Goal: Book appointment/travel/reservation

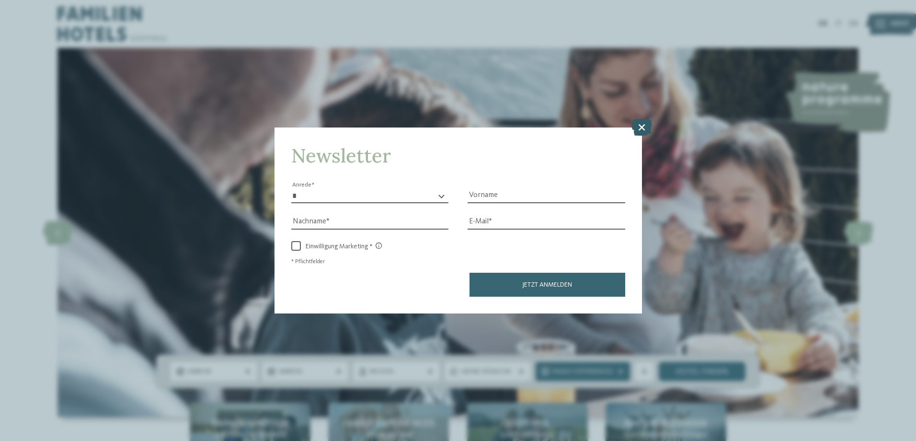
click at [648, 127] on icon at bounding box center [641, 126] width 21 height 17
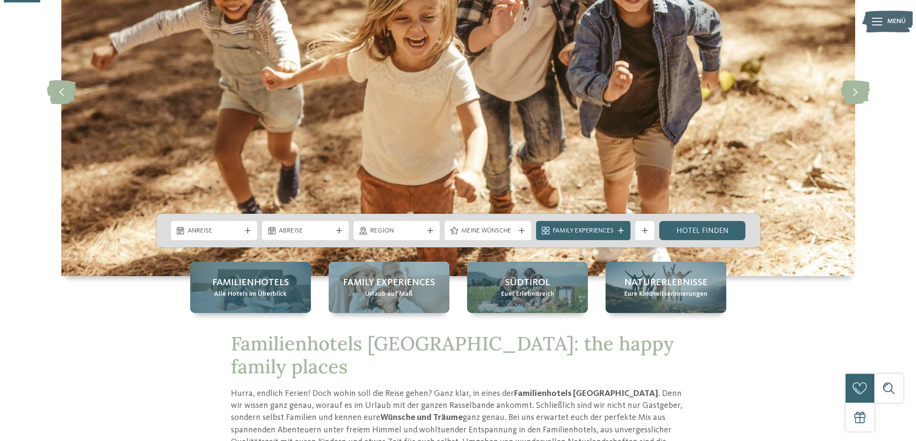
scroll to position [192, 0]
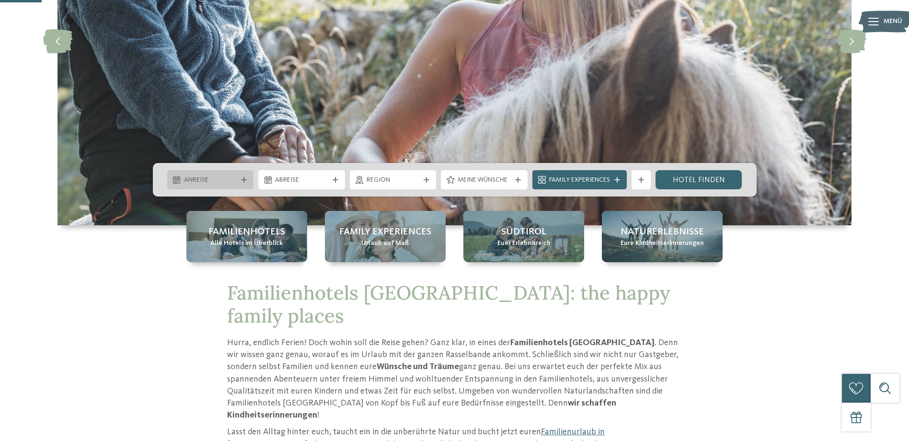
click at [236, 180] on span "Anreise" at bounding box center [210, 180] width 53 height 10
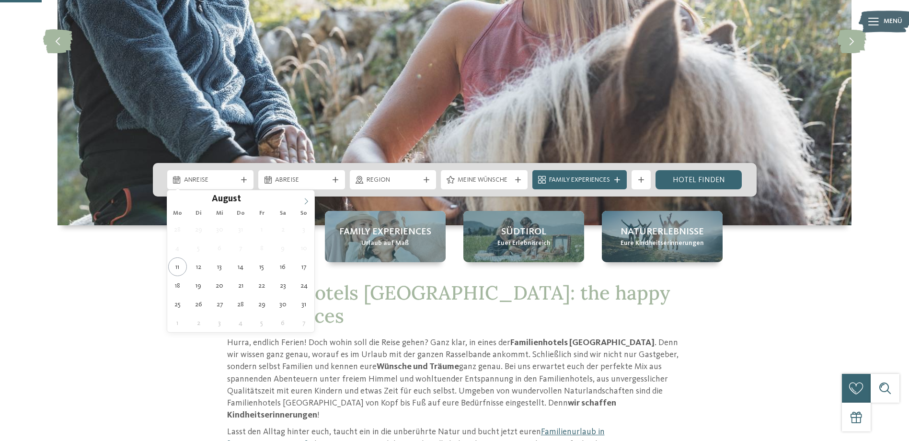
click at [302, 200] on span at bounding box center [306, 198] width 16 height 16
click at [303, 199] on icon at bounding box center [306, 201] width 7 height 7
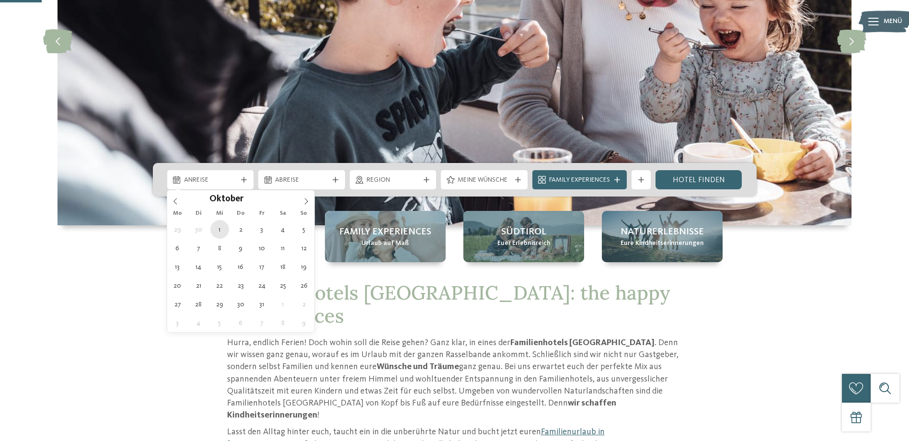
type div "01.10.2025"
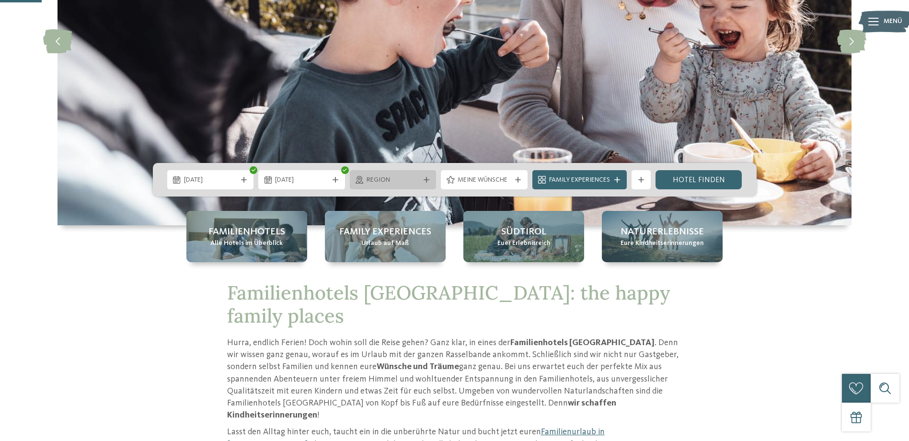
click at [427, 179] on icon at bounding box center [426, 180] width 6 height 6
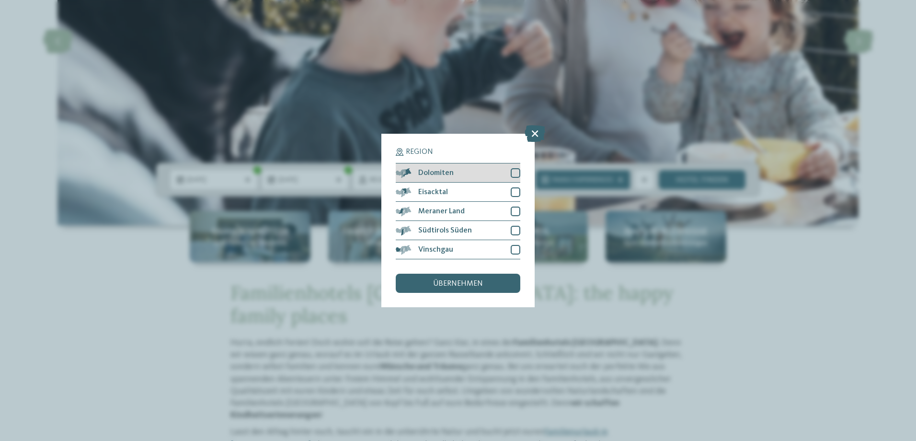
click at [514, 174] on div at bounding box center [516, 173] width 10 height 10
click at [513, 194] on div at bounding box center [516, 192] width 10 height 10
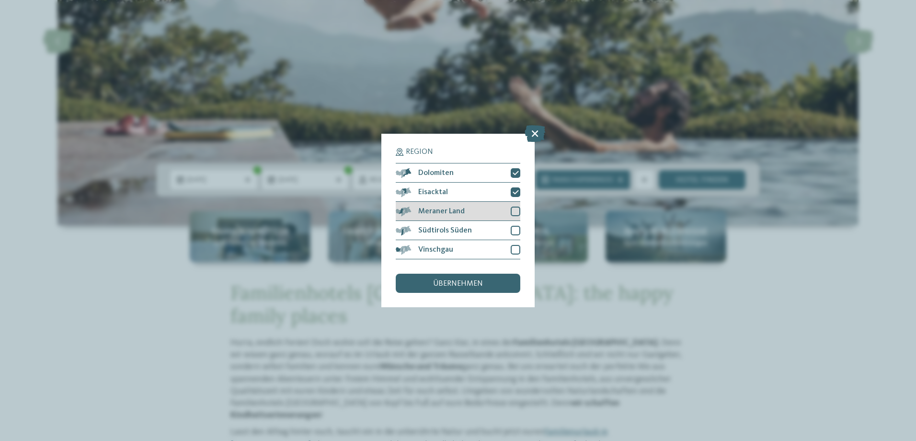
click at [513, 214] on div at bounding box center [516, 211] width 10 height 10
click at [515, 229] on div at bounding box center [516, 231] width 10 height 10
click at [514, 249] on div at bounding box center [516, 250] width 10 height 10
click at [460, 283] on span "übernehmen" at bounding box center [458, 284] width 50 height 8
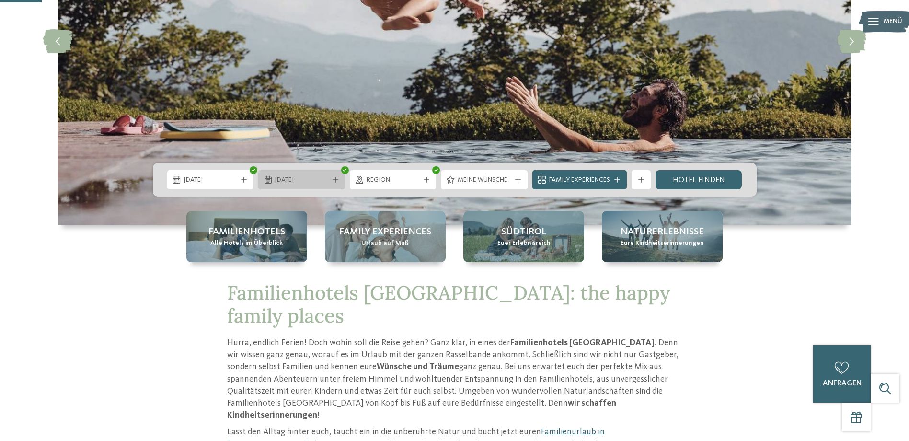
click at [333, 181] on icon at bounding box center [335, 180] width 6 height 6
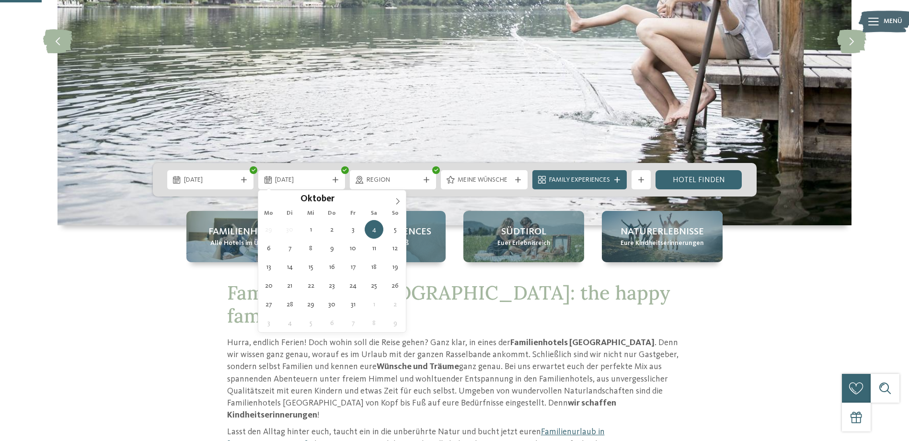
type div "05.10.2025"
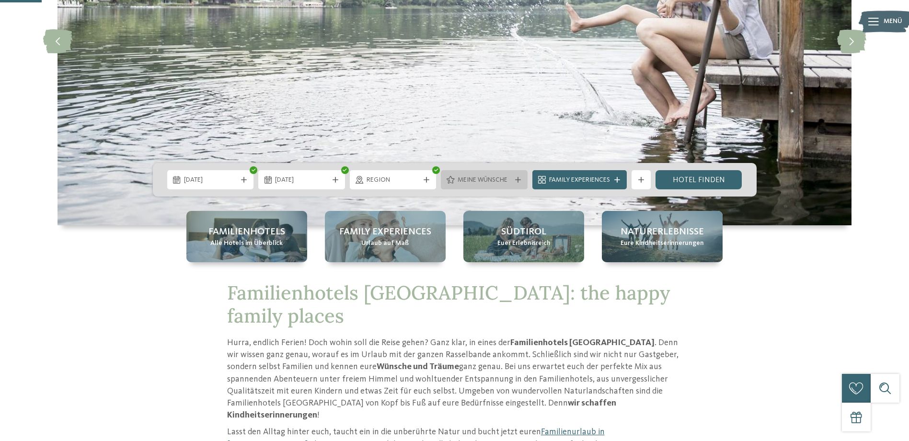
click at [513, 178] on div at bounding box center [518, 180] width 10 height 6
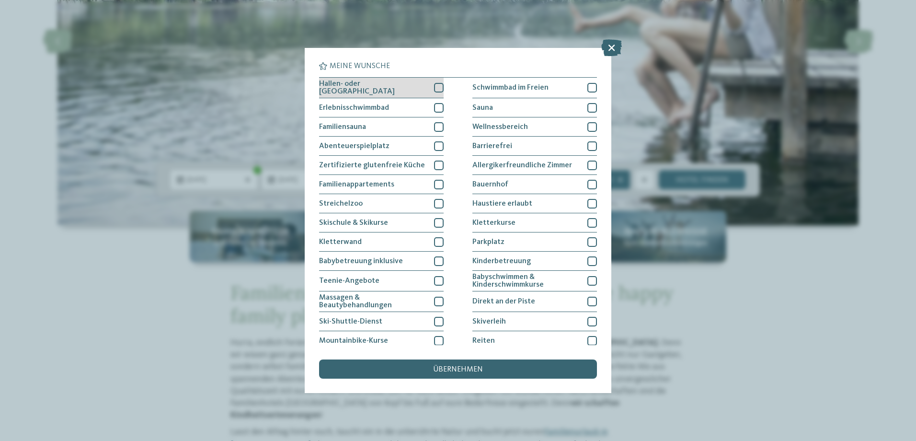
click at [435, 87] on div at bounding box center [439, 88] width 10 height 10
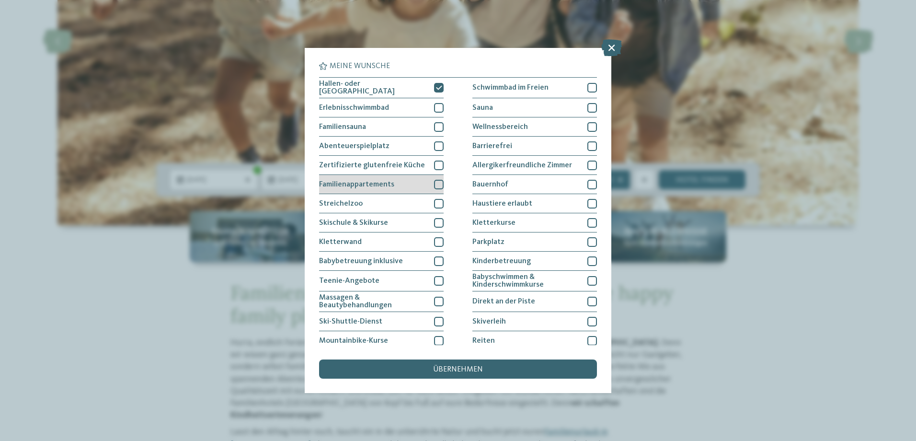
click at [437, 185] on div at bounding box center [439, 185] width 10 height 10
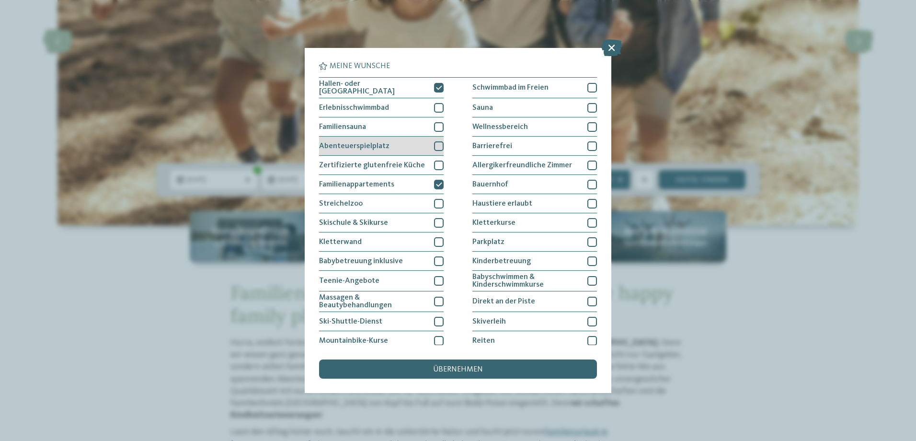
click at [434, 141] on div at bounding box center [439, 146] width 10 height 10
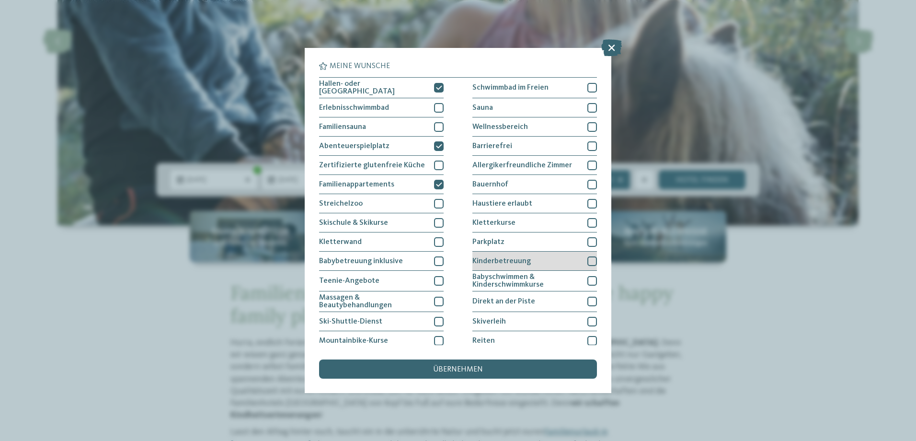
click at [587, 253] on div "Kinderbetreuung" at bounding box center [534, 260] width 125 height 19
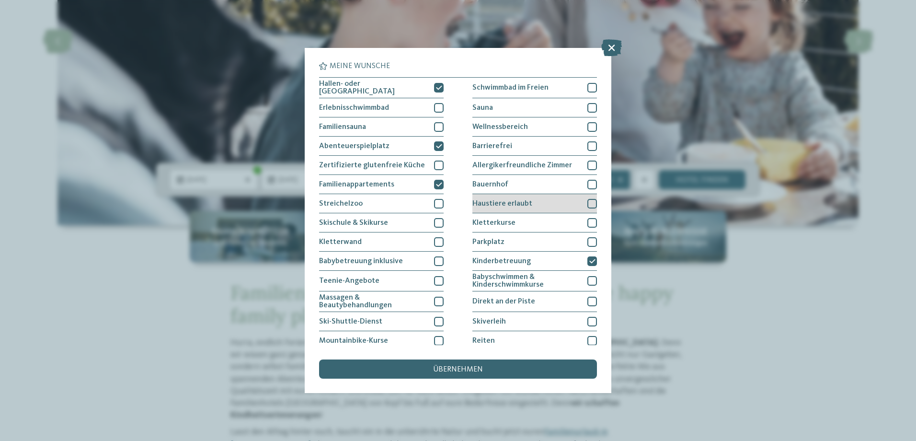
scroll to position [61, 0]
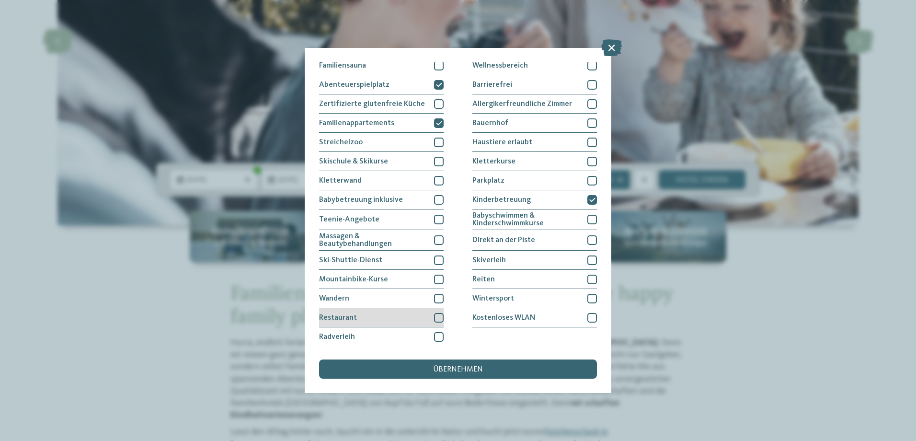
click at [437, 317] on div at bounding box center [439, 318] width 10 height 10
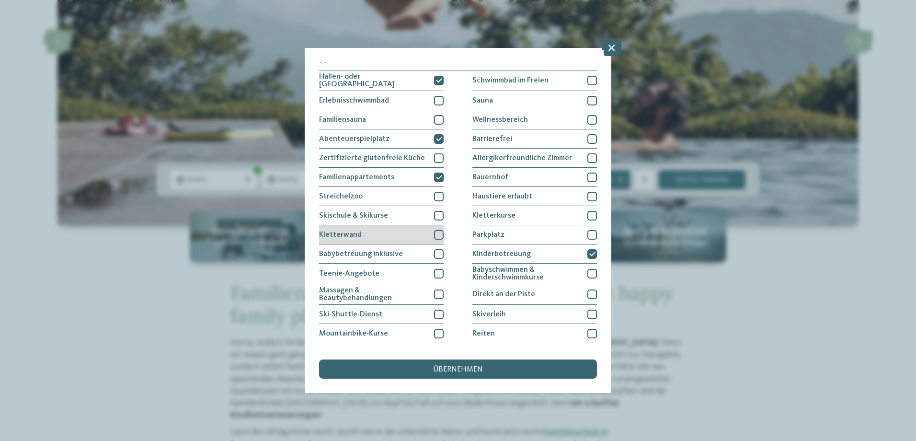
scroll to position [0, 0]
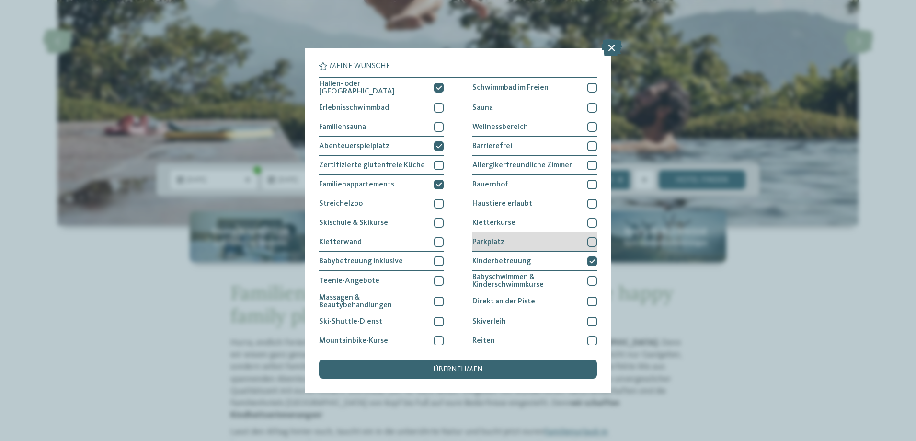
click at [578, 241] on div "Parkplatz" at bounding box center [534, 241] width 125 height 19
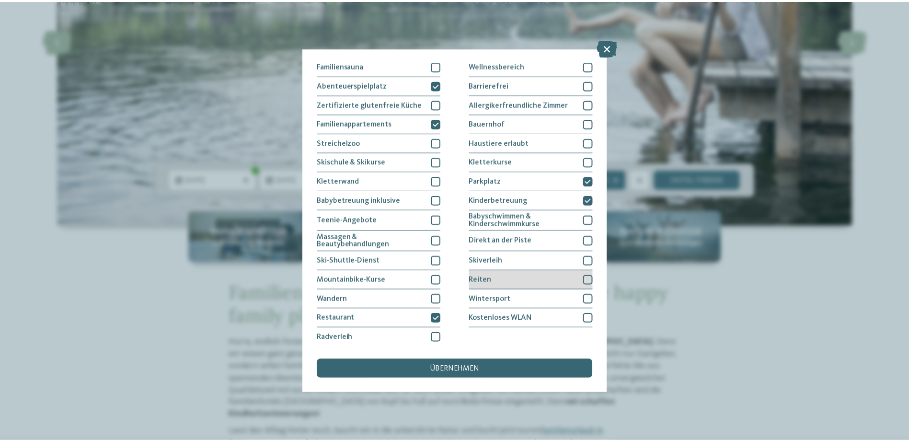
scroll to position [61, 0]
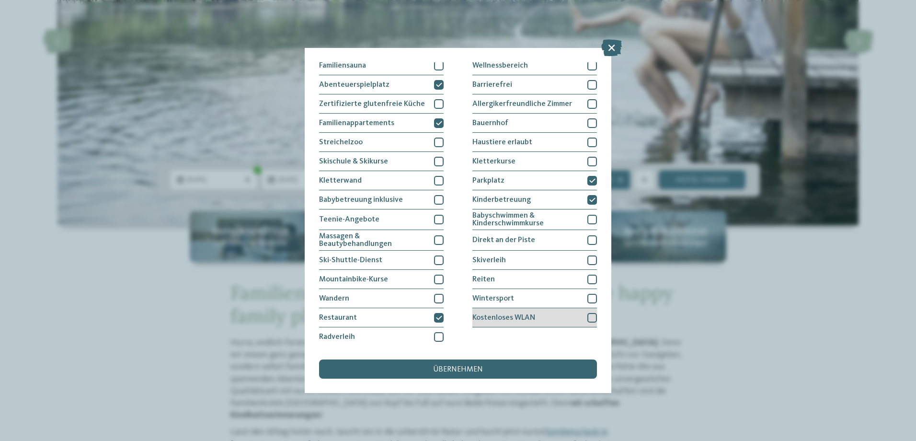
click at [587, 314] on div at bounding box center [592, 318] width 10 height 10
click at [466, 369] on span "übernehmen" at bounding box center [458, 369] width 50 height 8
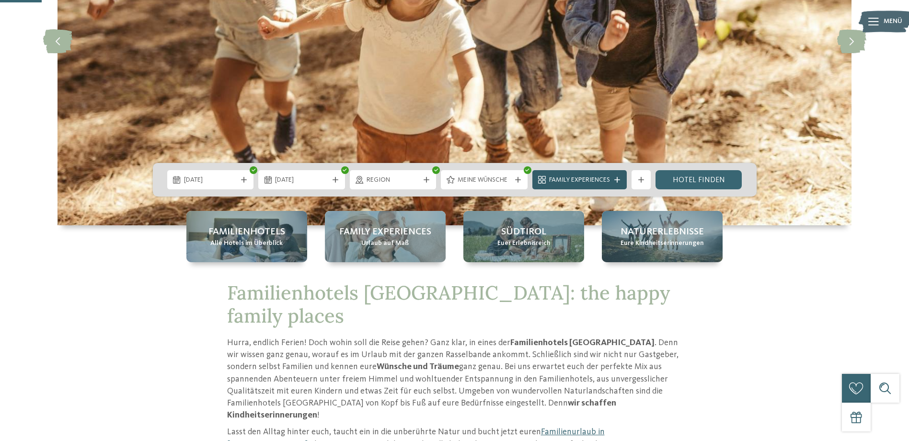
click at [615, 183] on div "Family Experiences" at bounding box center [579, 179] width 94 height 19
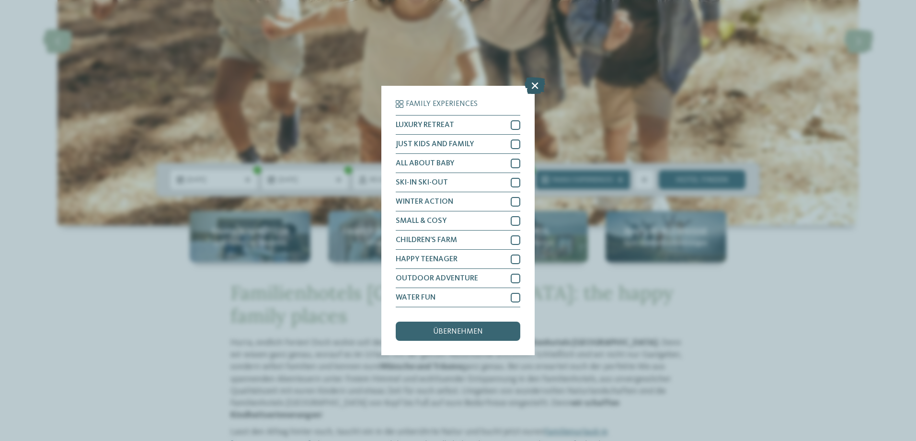
click at [527, 84] on icon at bounding box center [534, 85] width 21 height 17
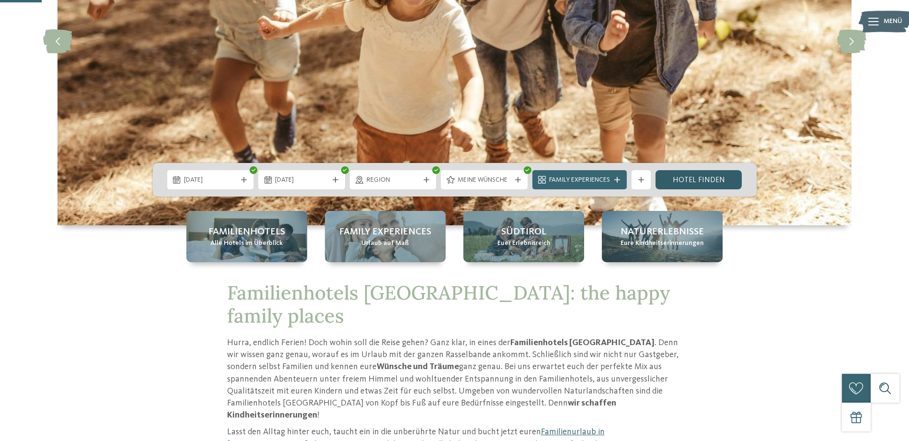
click at [688, 178] on link "Hotel finden" at bounding box center [698, 179] width 87 height 19
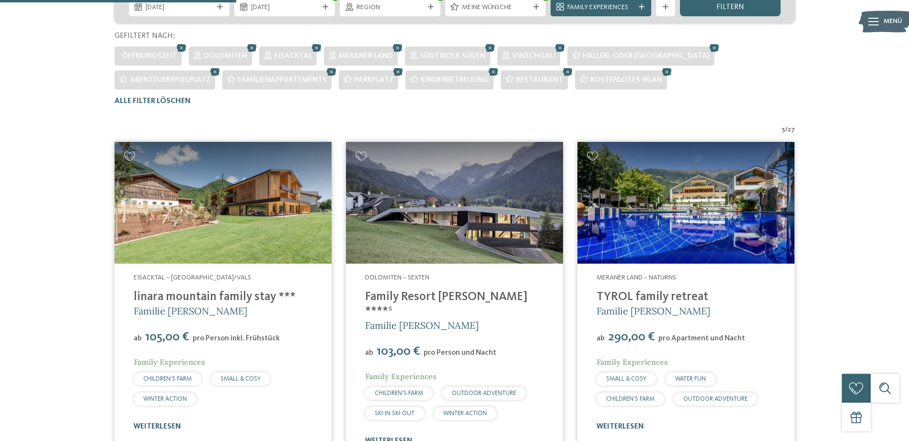
scroll to position [70, 0]
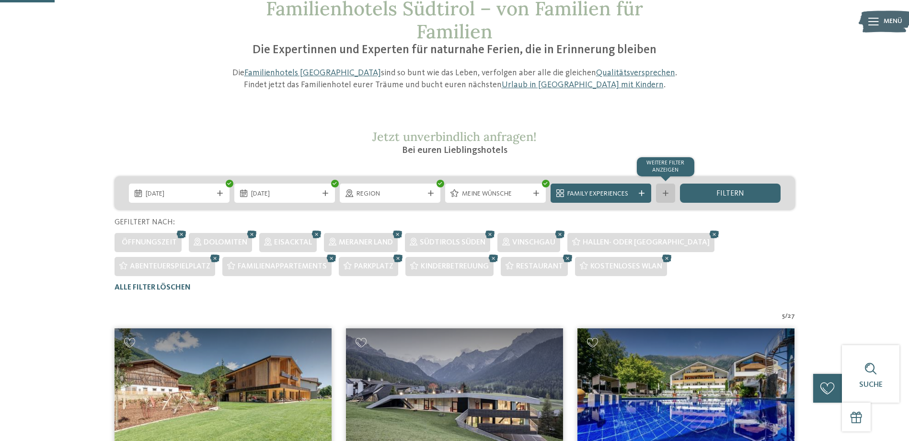
click at [669, 193] on div at bounding box center [666, 193] width 10 height 6
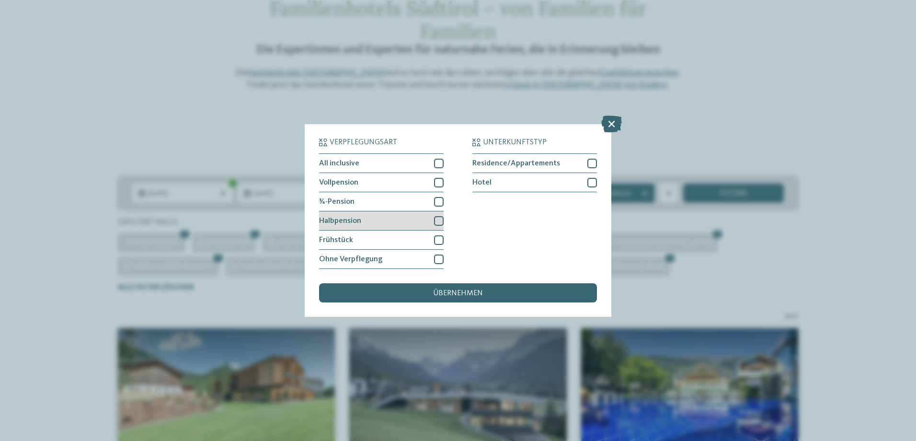
click at [441, 222] on div at bounding box center [439, 221] width 10 height 10
click at [440, 201] on div at bounding box center [439, 202] width 10 height 10
click at [438, 177] on div "Vollpension" at bounding box center [381, 182] width 125 height 19
click at [438, 161] on div at bounding box center [439, 164] width 10 height 10
click at [478, 293] on span "übernehmen" at bounding box center [458, 293] width 50 height 8
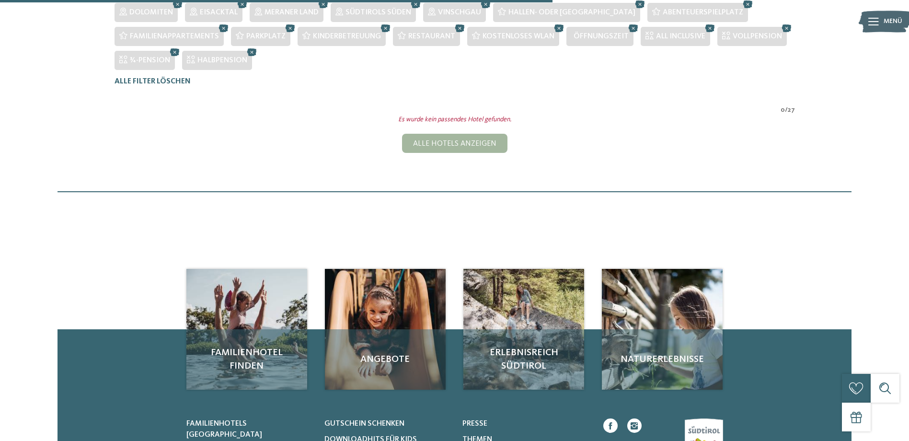
scroll to position [218, 0]
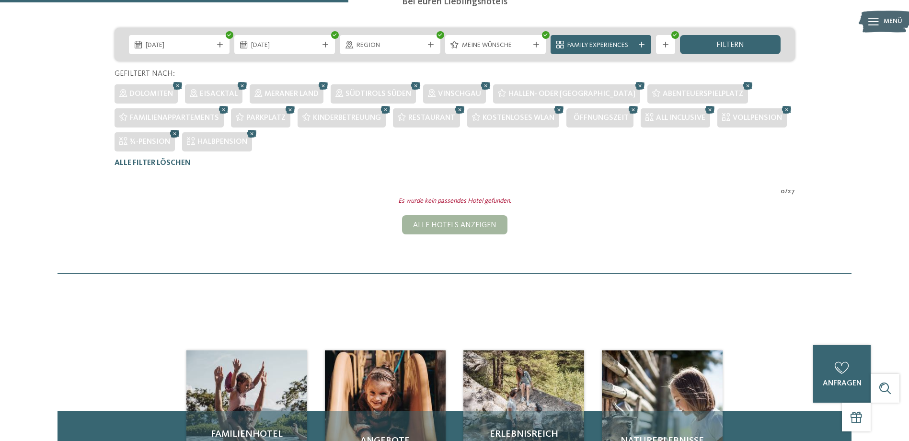
click at [172, 135] on icon at bounding box center [175, 133] width 14 height 12
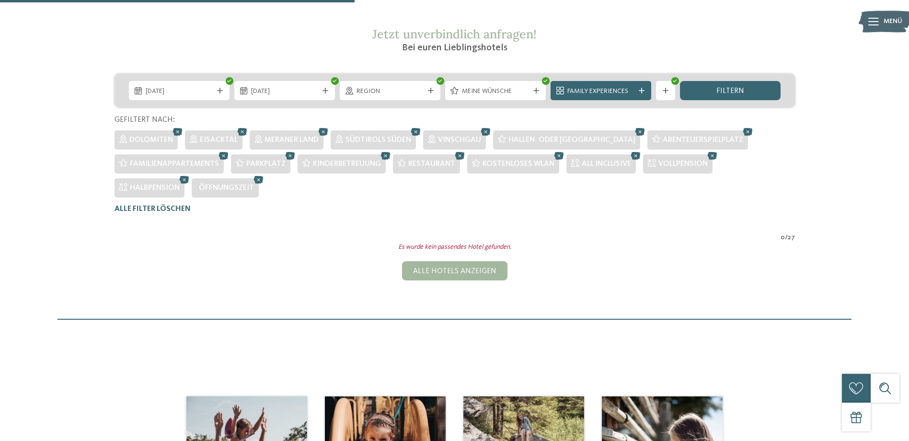
scroll to position [171, 0]
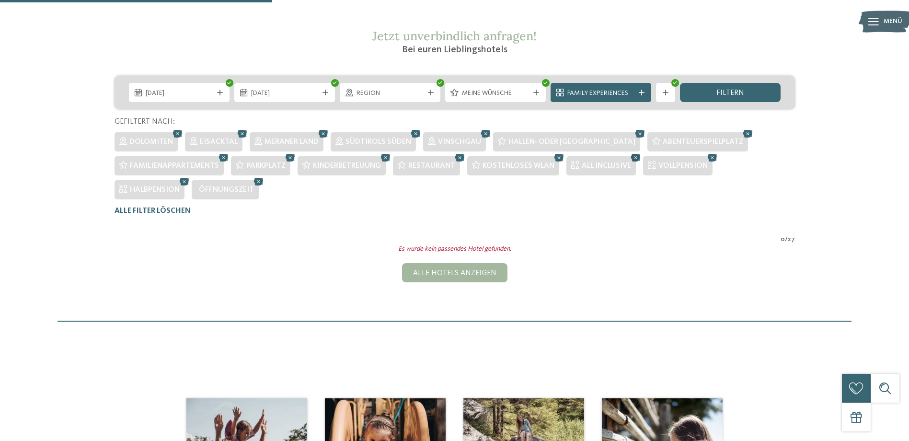
click at [631, 159] on icon at bounding box center [635, 157] width 14 height 12
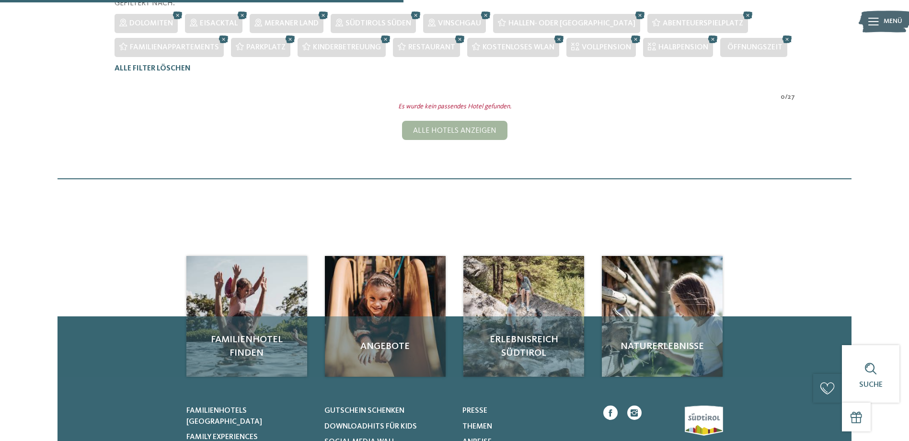
scroll to position [242, 0]
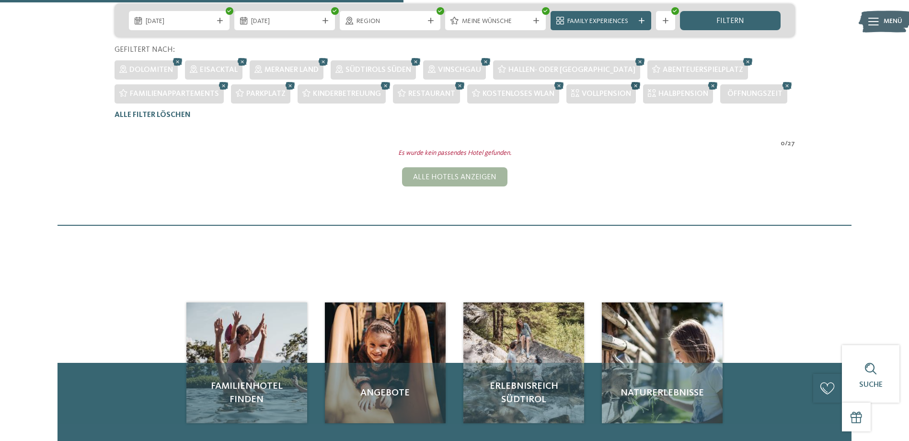
click at [632, 84] on icon at bounding box center [635, 86] width 14 height 12
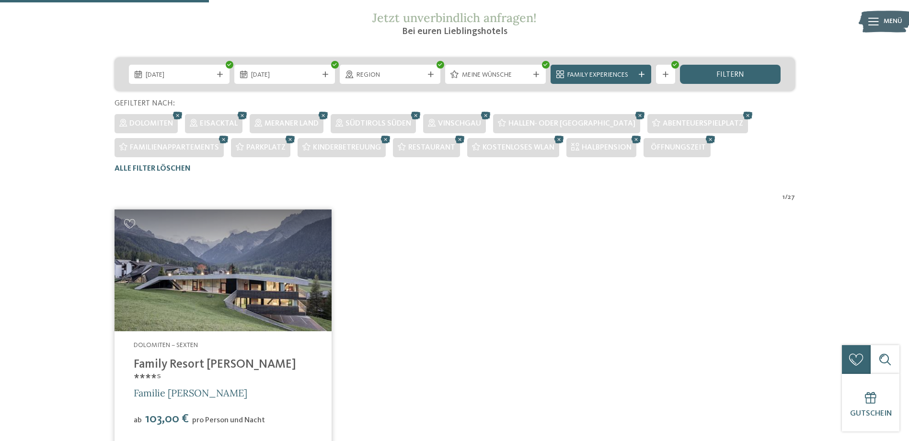
scroll to position [99, 0]
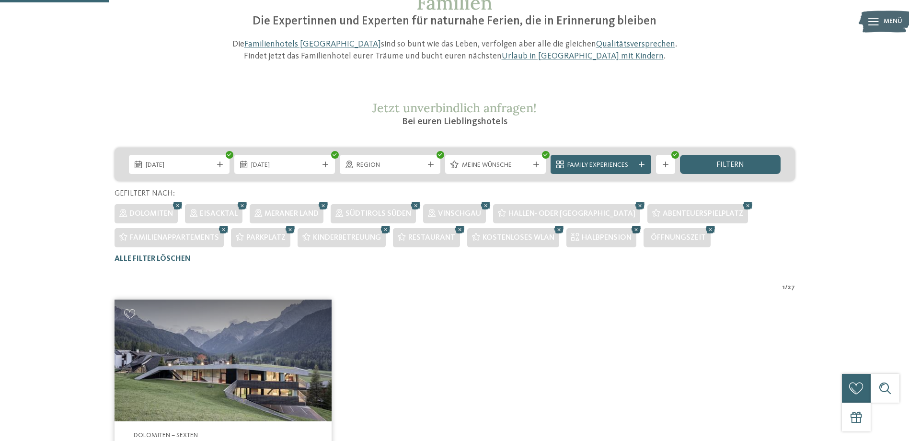
click at [633, 228] on icon at bounding box center [636, 229] width 14 height 12
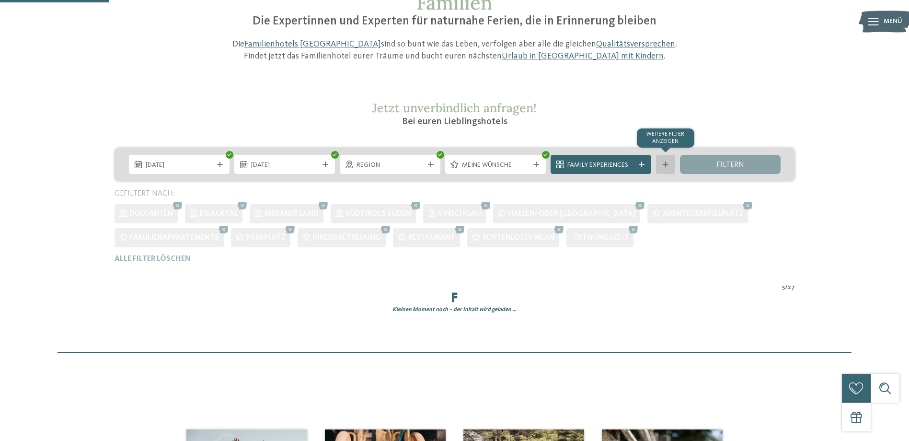
click at [663, 162] on div "Familienhotels Südtirol – von Familien für Familien Die Expertinnen und Experte…" at bounding box center [454, 160] width 909 height 384
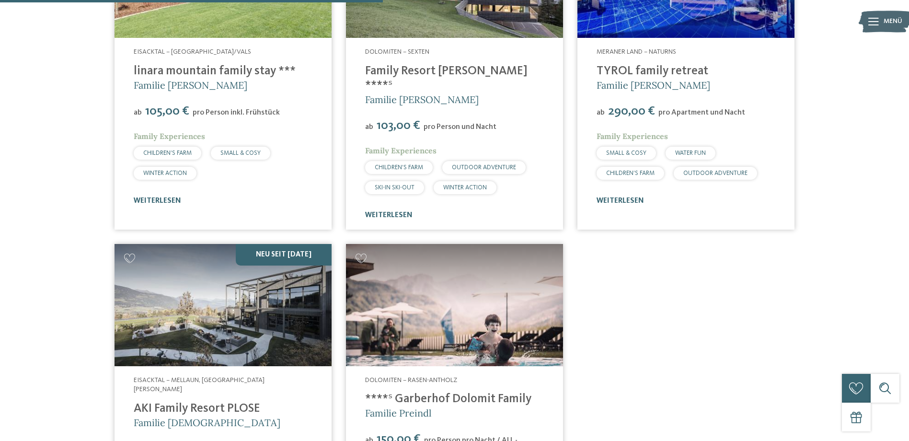
scroll to position [626, 0]
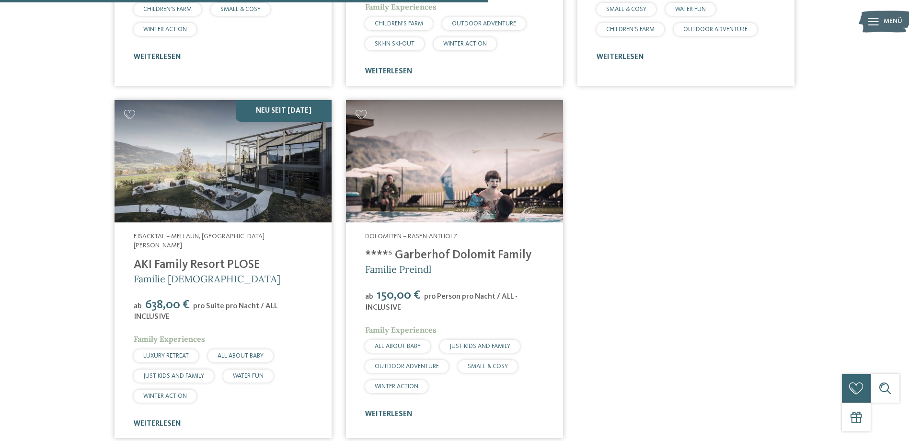
click at [254, 140] on img at bounding box center [222, 161] width 217 height 122
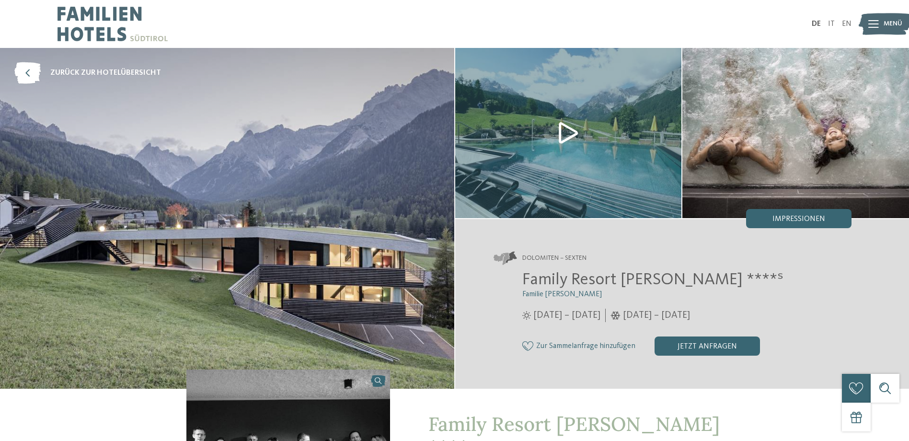
click at [93, 16] on img at bounding box center [112, 24] width 110 height 48
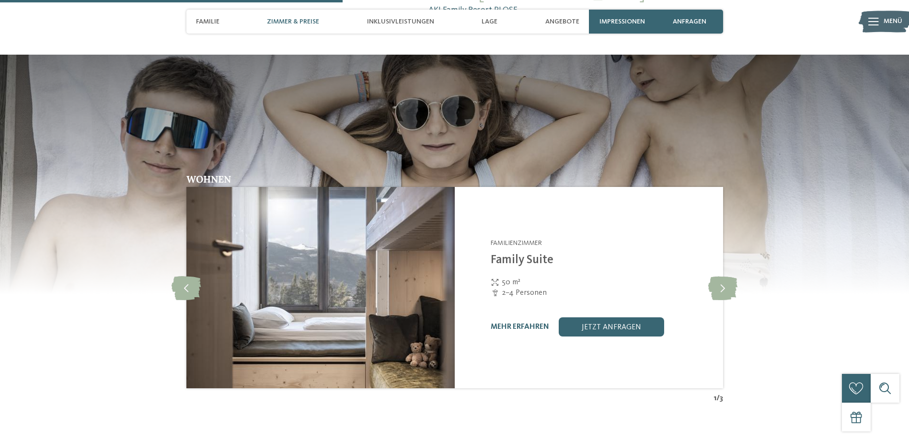
scroll to position [1437, 0]
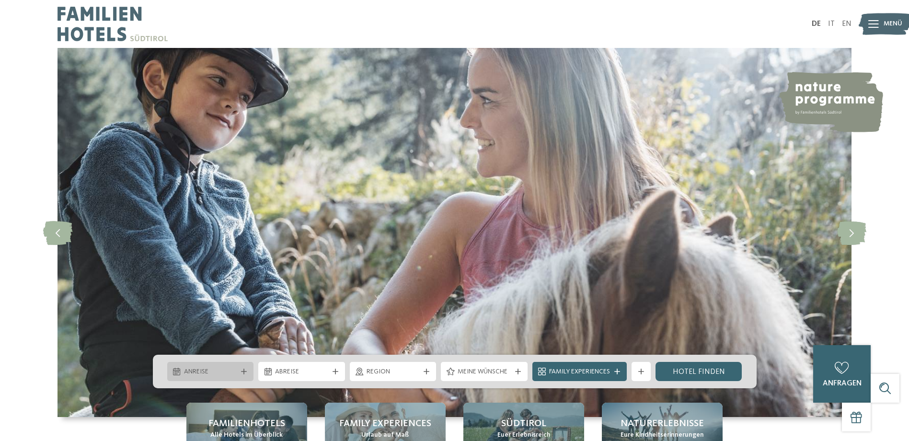
click at [222, 379] on div "Anreise" at bounding box center [210, 371] width 87 height 19
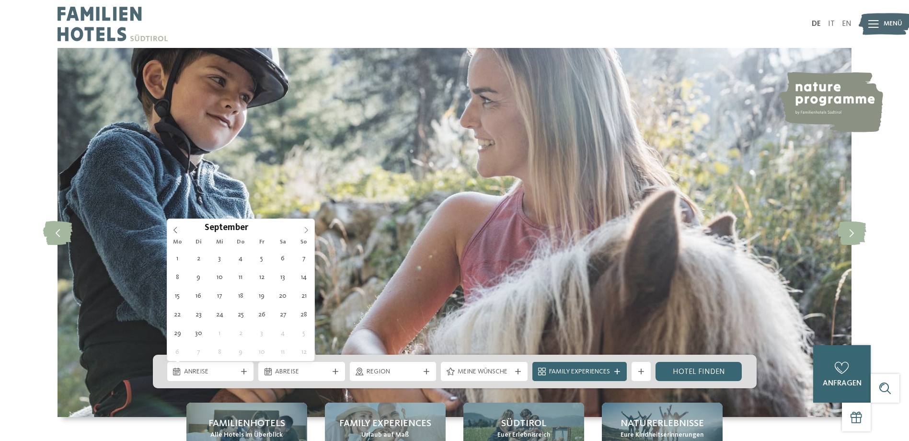
click at [306, 227] on icon at bounding box center [306, 230] width 7 height 7
type div "[DATE]"
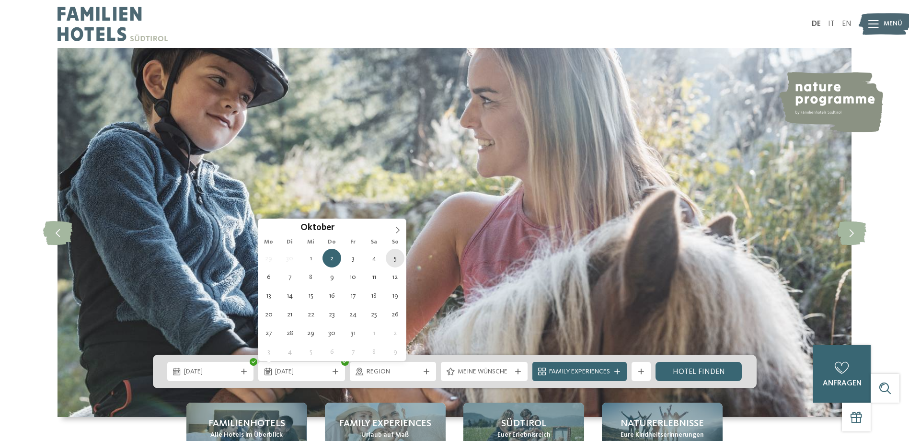
type div "05.10.2025"
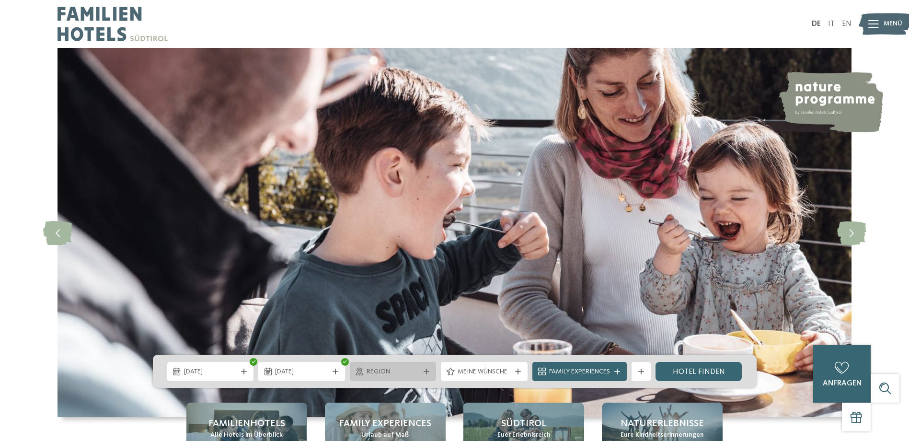
click at [428, 369] on icon at bounding box center [426, 371] width 6 height 6
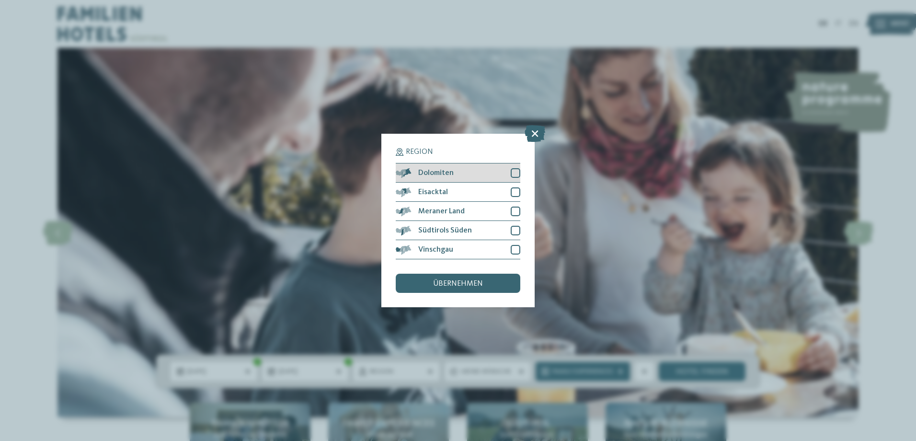
click at [518, 171] on div at bounding box center [516, 173] width 10 height 10
click at [515, 191] on div at bounding box center [516, 192] width 10 height 10
click at [513, 210] on div at bounding box center [516, 211] width 10 height 10
click at [514, 228] on div at bounding box center [516, 231] width 10 height 10
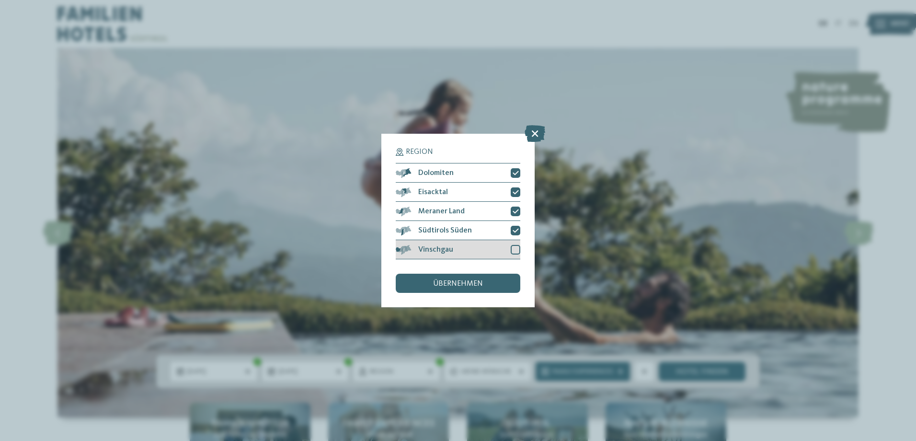
click at [516, 249] on div at bounding box center [516, 250] width 10 height 10
click at [482, 288] on div "übernehmen" at bounding box center [458, 283] width 125 height 19
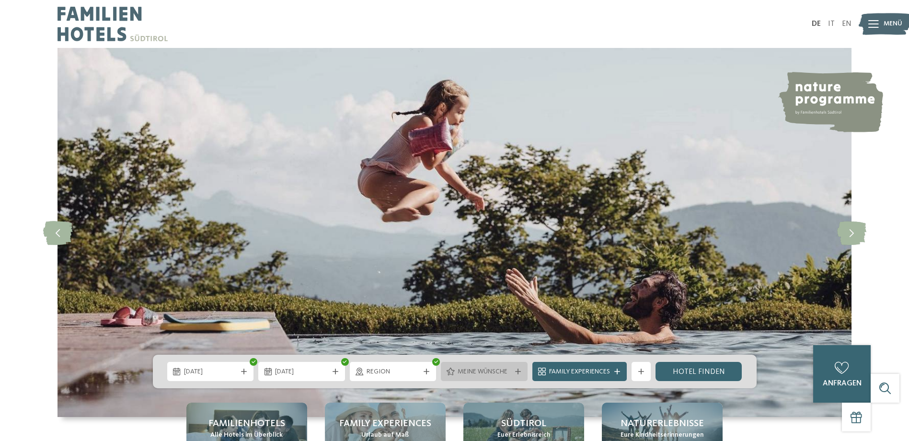
click at [510, 374] on span "Meine Wünsche" at bounding box center [483, 372] width 53 height 10
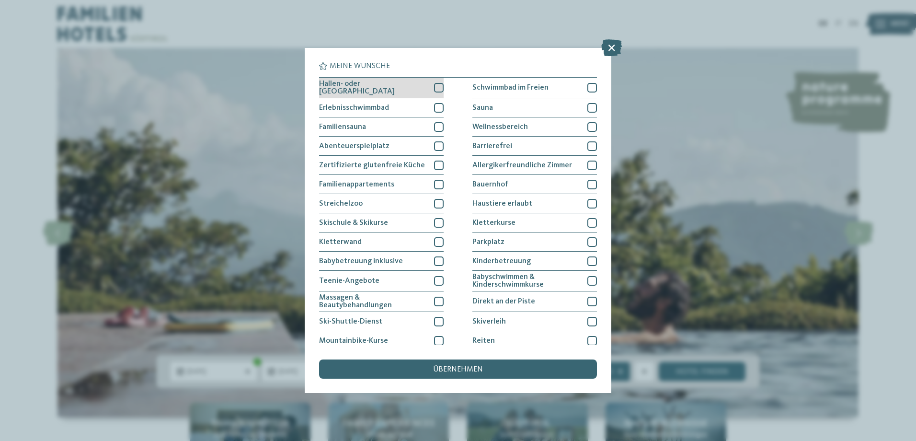
click at [435, 83] on div at bounding box center [439, 88] width 10 height 10
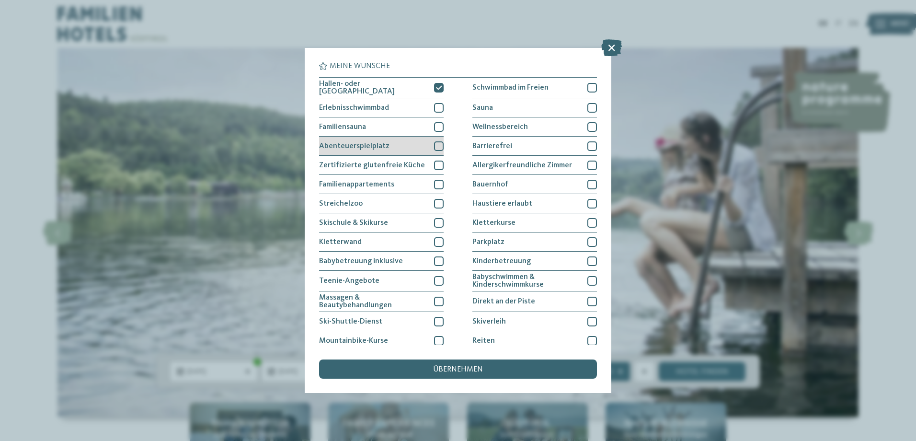
click at [434, 146] on div at bounding box center [439, 146] width 10 height 10
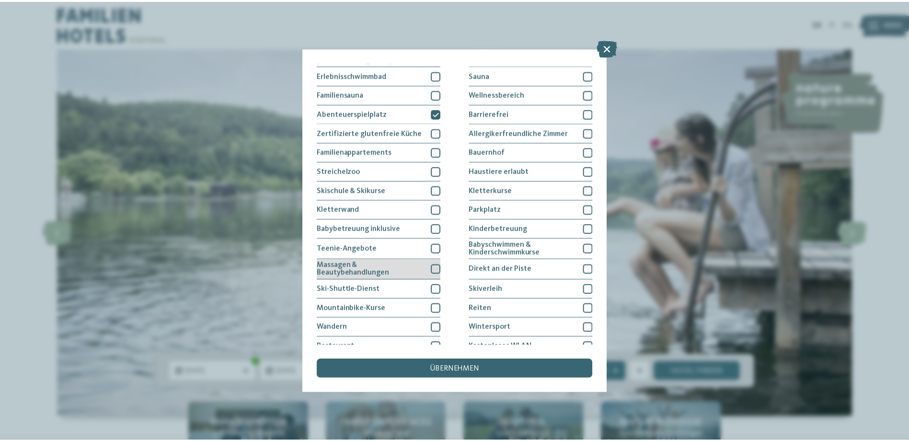
scroll to position [61, 0]
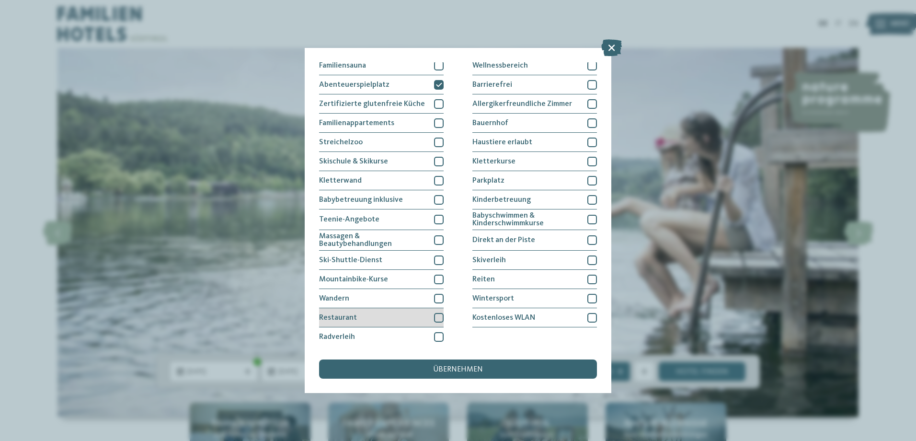
click at [435, 313] on div at bounding box center [439, 318] width 10 height 10
click at [444, 365] on span "übernehmen" at bounding box center [458, 369] width 50 height 8
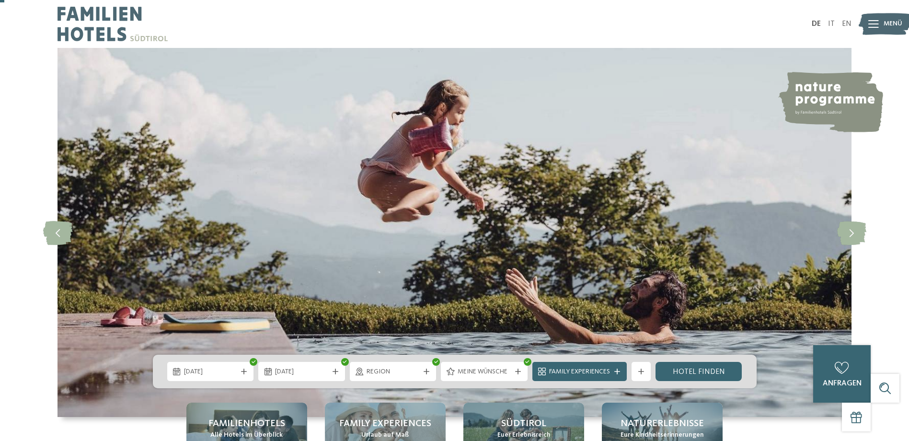
scroll to position [144, 0]
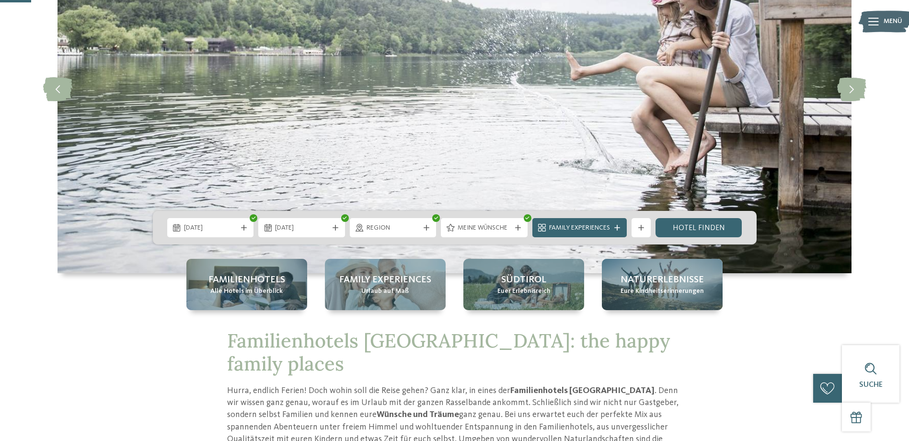
click at [630, 229] on div "Weitere Filter anzeigen Weitere Filter anzeigen" at bounding box center [641, 227] width 24 height 19
click at [635, 228] on div "Weitere Filter anzeigen" at bounding box center [640, 227] width 19 height 19
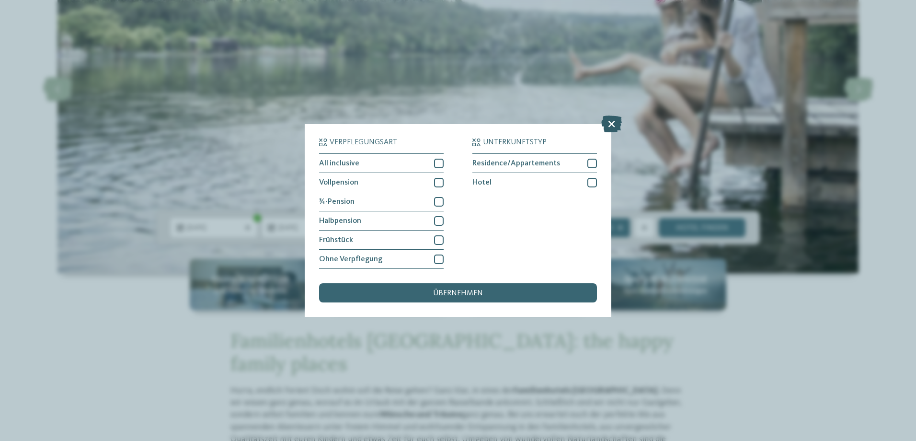
click at [612, 125] on icon at bounding box center [611, 123] width 21 height 17
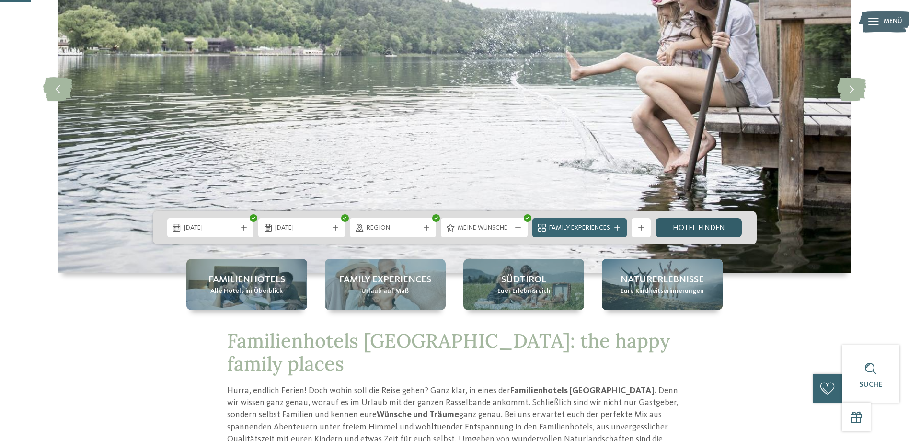
click at [707, 231] on link "Hotel finden" at bounding box center [698, 227] width 87 height 19
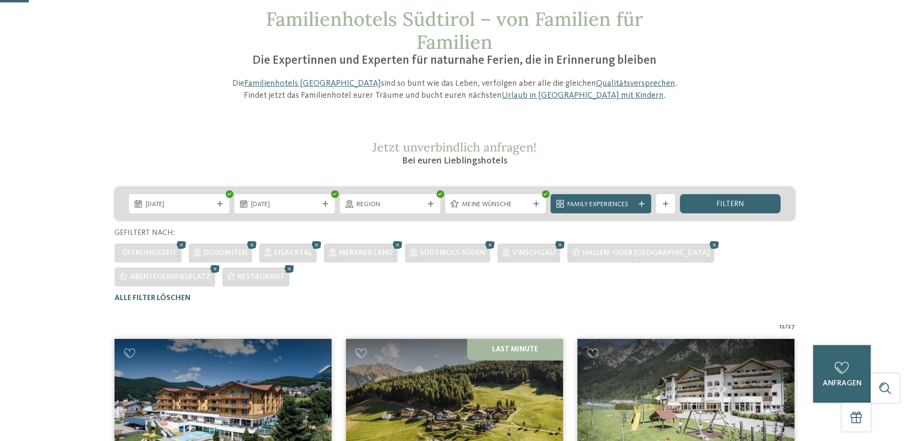
scroll to position [147, 0]
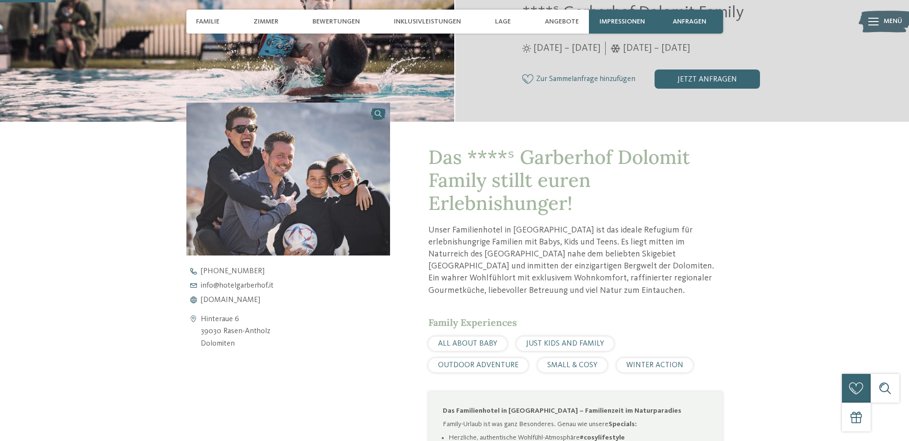
scroll to position [287, 0]
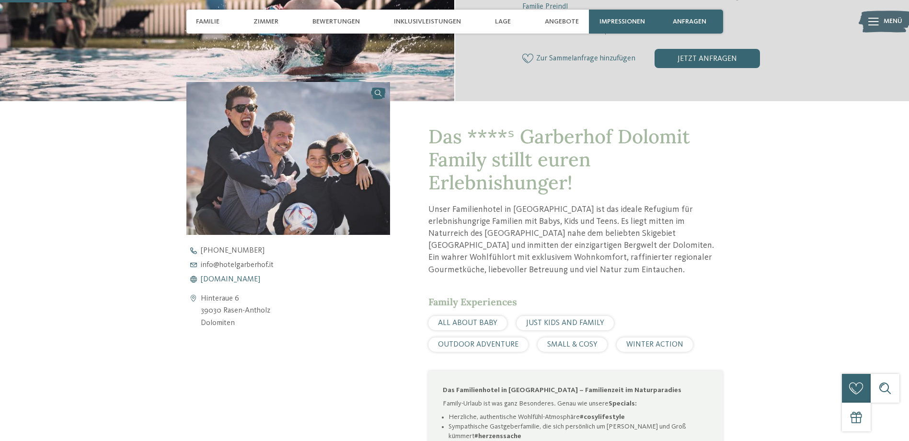
click at [255, 278] on span "[DOMAIN_NAME]" at bounding box center [230, 279] width 59 height 8
drag, startPoint x: 200, startPoint y: 296, endPoint x: 249, endPoint y: 325, distance: 56.9
click at [249, 325] on address "Hinteraue 6 39030 Rasen-[GEOGRAPHIC_DATA] Dolomiten" at bounding box center [235, 311] width 69 height 37
copy address "Hinteraue 6 39030 Rasen-Antholz Dolomiten"
